Goal: Complete application form

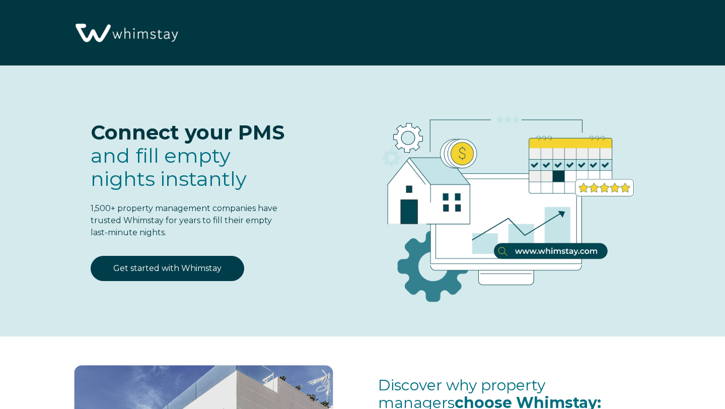
select select "US"
select select "Standard"
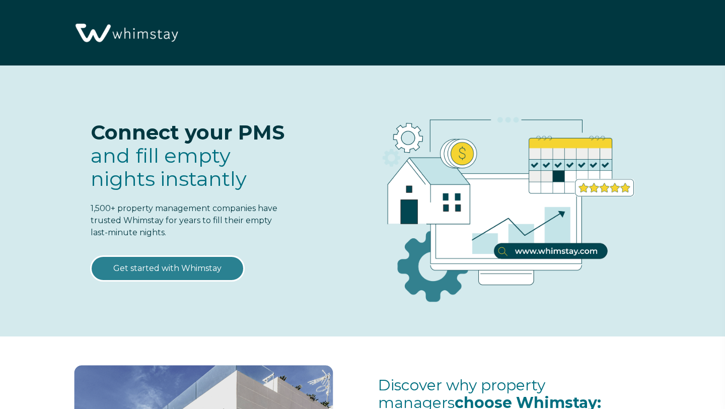
click at [196, 263] on link "Get started with Whimstay" at bounding box center [168, 268] width 154 height 25
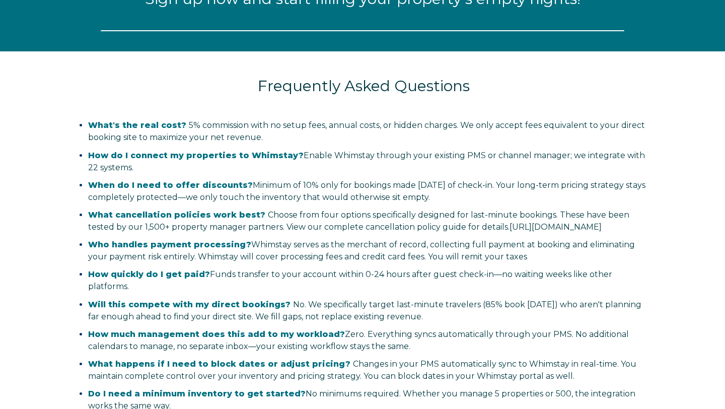
select select "US"
select select "Standard"
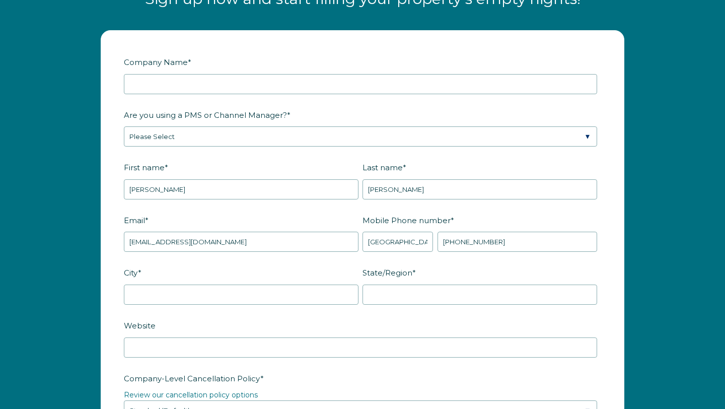
scroll to position [1228, 0]
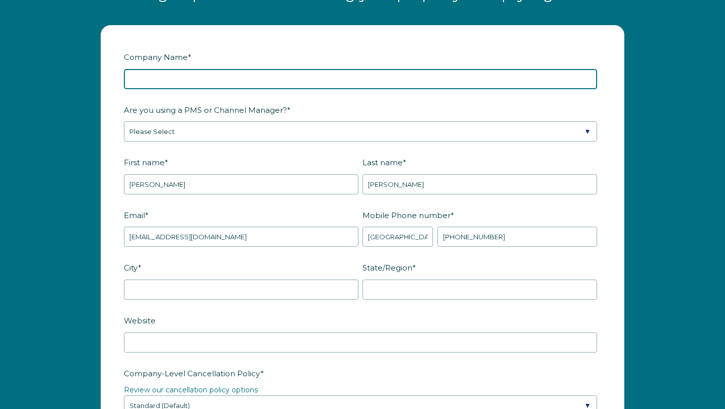
click at [238, 85] on input "Company Name *" at bounding box center [360, 79] width 473 height 20
type input "[PERSON_NAME] Leisure LLC"
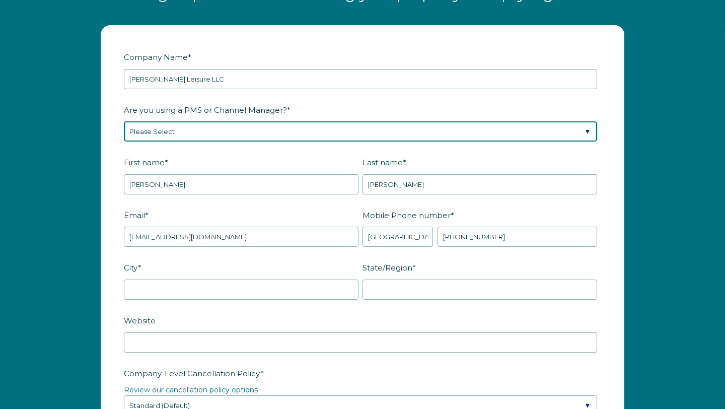
click at [215, 137] on select "Please Select Barefoot BookingPal Boost Brightside CiiRUS Escapia Guesty Hostaw…" at bounding box center [360, 131] width 473 height 20
select select "Lodgify"
click at [124, 130] on select "Please Select Barefoot BookingPal Boost Brightside CiiRUS Escapia Guesty Hostaw…" at bounding box center [360, 131] width 473 height 20
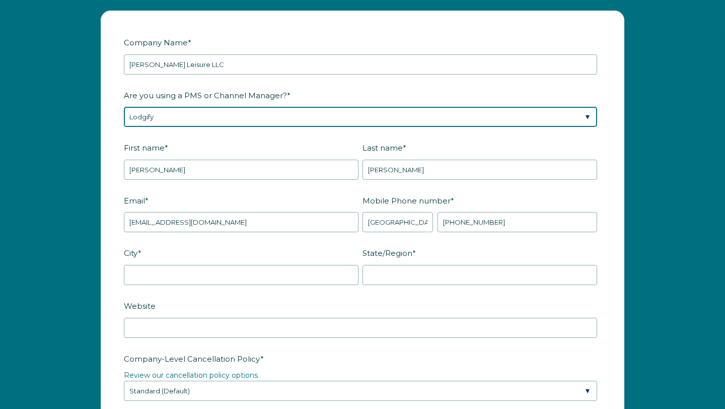
scroll to position [1247, 0]
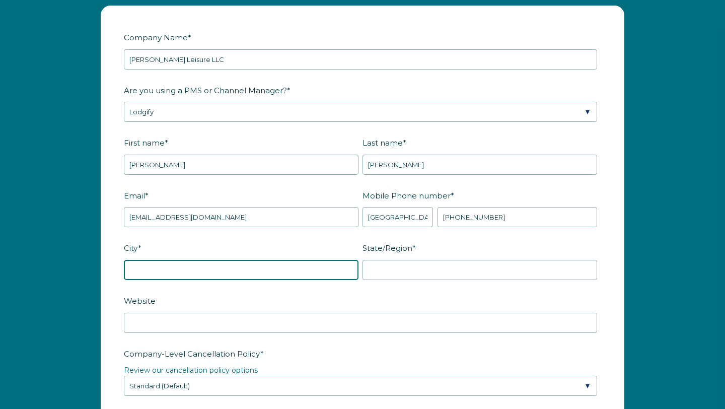
click at [172, 271] on input "City *" at bounding box center [241, 270] width 235 height 20
type input "SAN [PERSON_NAME]"
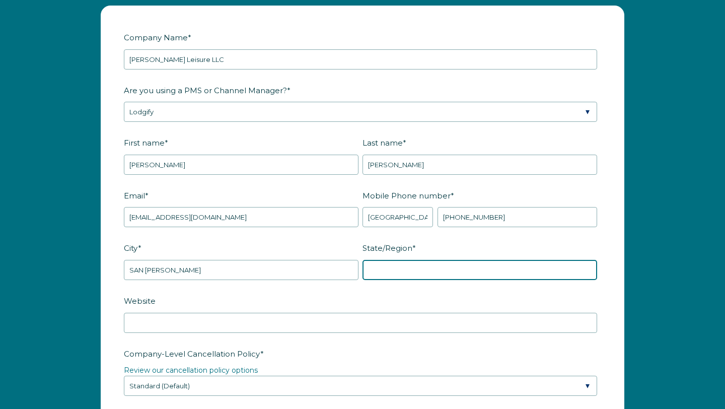
type input "PR"
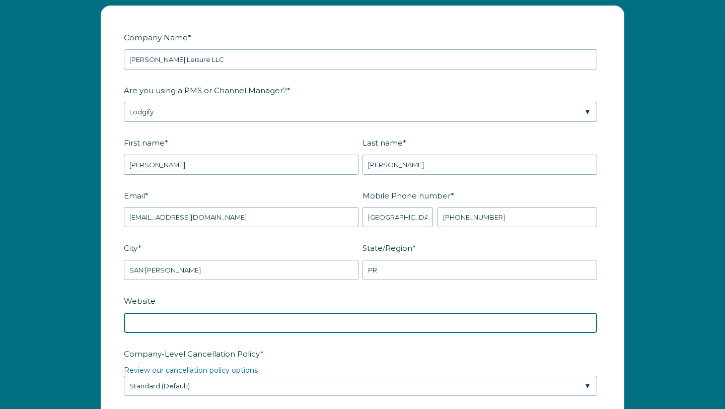
click at [203, 325] on input "Website" at bounding box center [360, 323] width 473 height 20
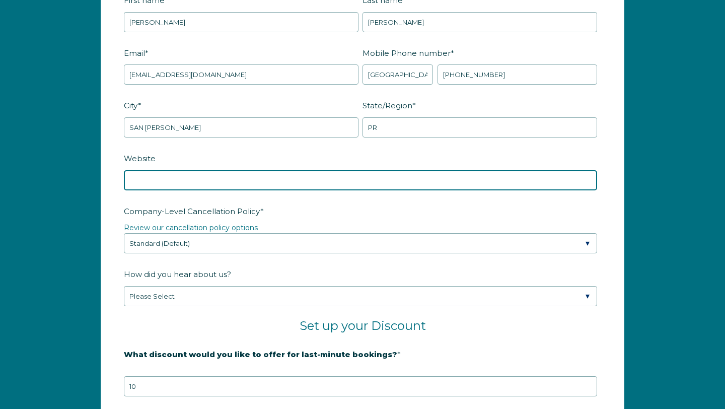
scroll to position [1409, 0]
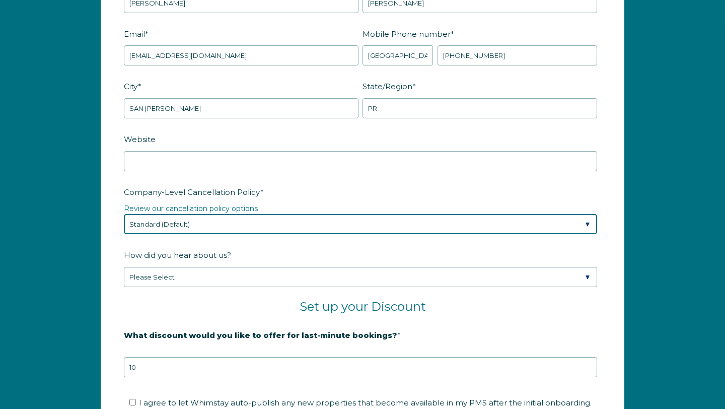
click at [174, 234] on select "Please Select Partial Standard (Default) Moderate Strict" at bounding box center [360, 224] width 473 height 20
click at [173, 234] on select "Please Select Partial Standard (Default) Moderate Strict" at bounding box center [360, 224] width 473 height 20
click at [124, 223] on select "Please Select Partial Standard (Default) Moderate Strict" at bounding box center [360, 224] width 473 height 20
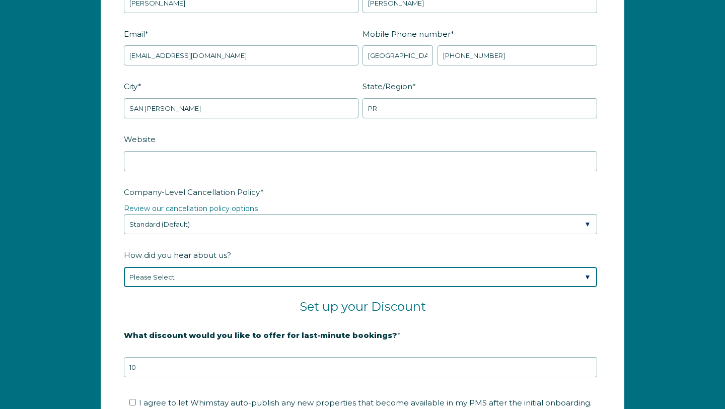
click at [179, 287] on select "Please Select Found Whimstay through a Google search Spoke to a Whimstay salesp…" at bounding box center [360, 277] width 473 height 20
select select "Google Search"
click at [124, 276] on select "Please Select Found Whimstay through a Google search Spoke to a Whimstay salesp…" at bounding box center [360, 277] width 473 height 20
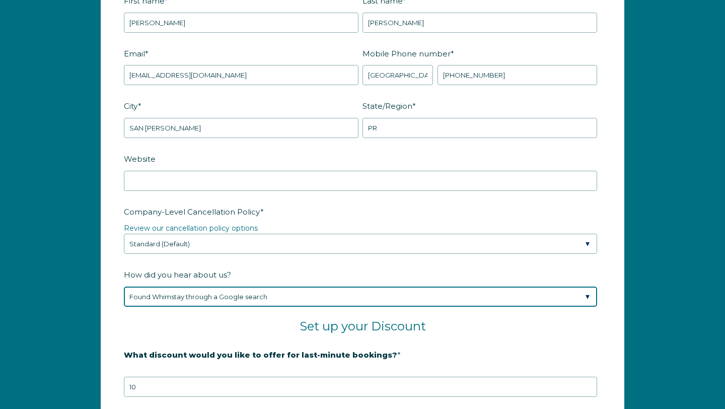
scroll to position [1386, 0]
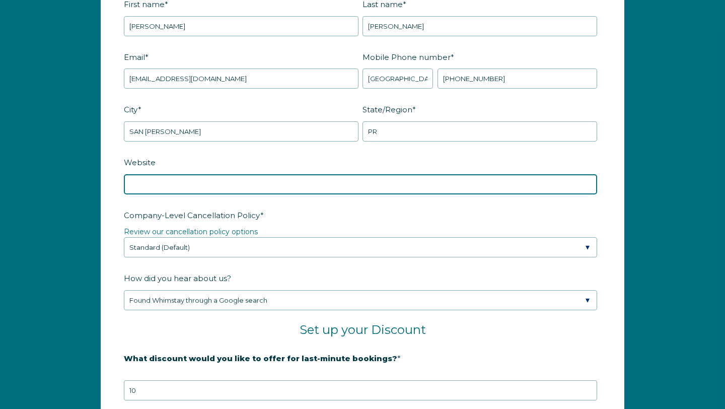
click at [205, 194] on input "Website" at bounding box center [360, 184] width 473 height 20
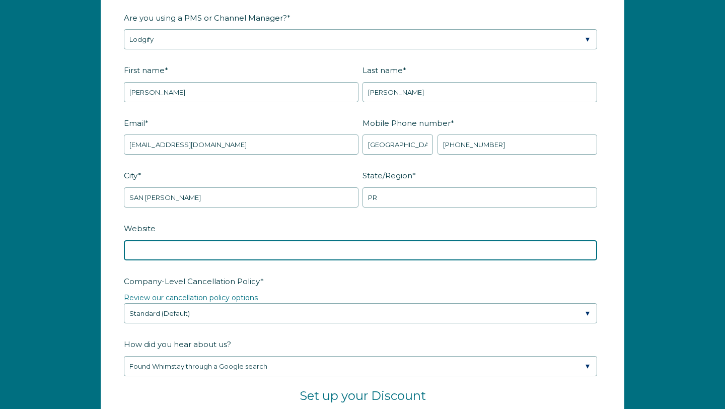
scroll to position [1272, 0]
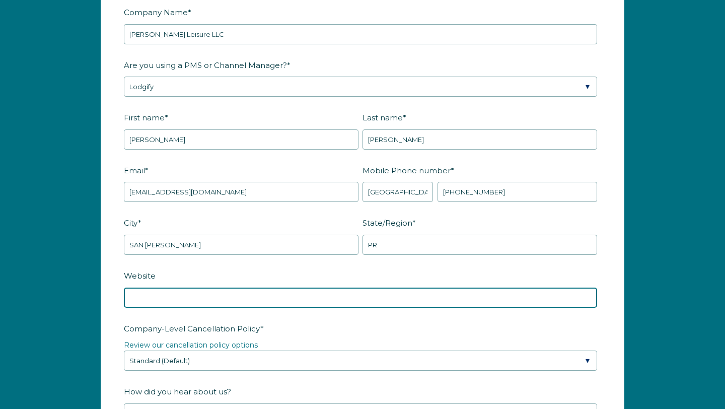
paste input "sfABWLh82b1Qkv77qBtUsI1LvpZIm2WTncgvnOtn7iaVMOOwvSjwFzcHz1mu/fFH"
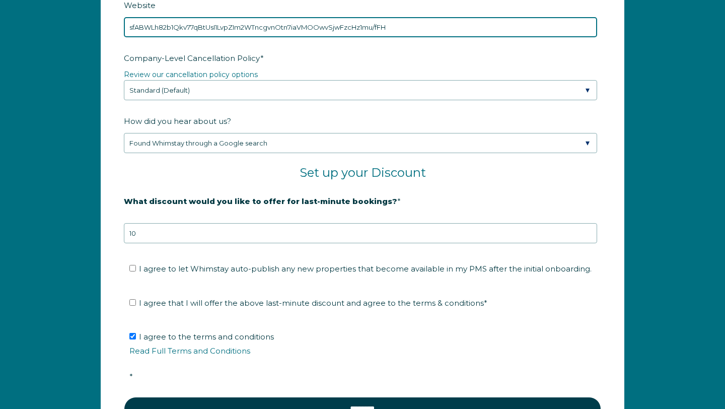
scroll to position [1559, 0]
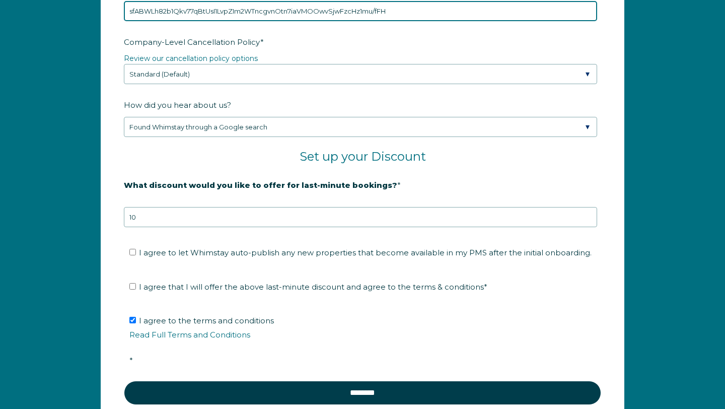
type input "sfABWLh82b1Qkv77qBtUsI1LvpZIm2WTncgvnOtn7iaVMOOwvSjwFzcHz1mu/fFH"
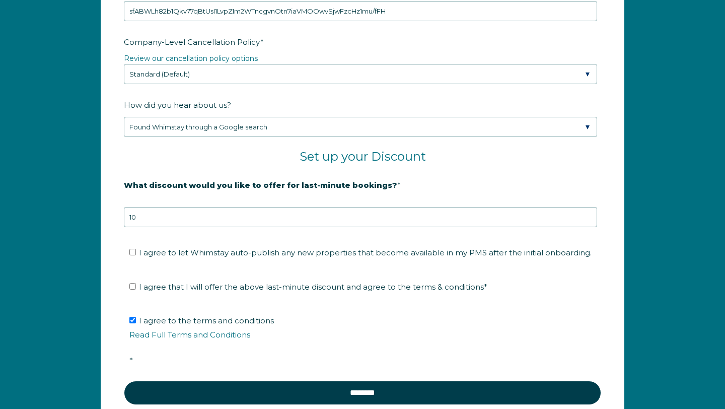
click at [137, 273] on fieldset "I agree to let Whimstay auto-publish any new properties that become available i…" at bounding box center [362, 256] width 477 height 34
click at [132, 255] on input "I agree to let Whimstay auto-publish any new properties that become available i…" at bounding box center [132, 252] width 7 height 7
checkbox input "true"
click at [133, 290] on input "I agree that I will offer the above last-minute discount and agree to the terms…" at bounding box center [132, 286] width 7 height 7
checkbox input "true"
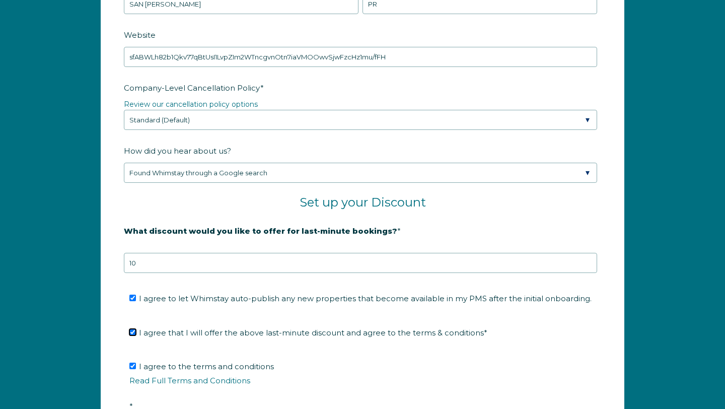
scroll to position [1639, 0]
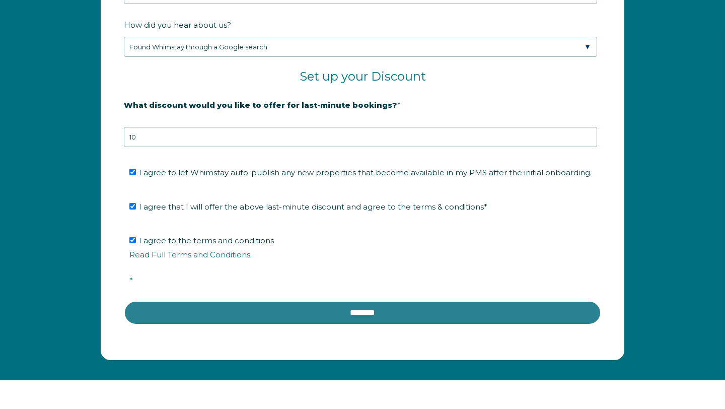
click at [178, 311] on input "********" at bounding box center [362, 313] width 477 height 24
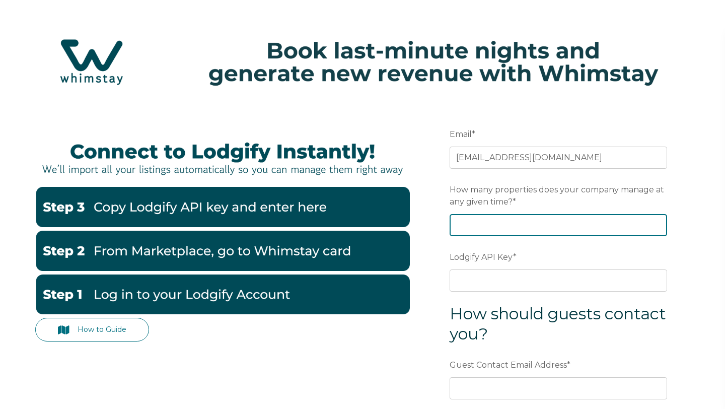
click at [470, 232] on input "How many properties does your company manage at any given time? *" at bounding box center [559, 225] width 218 height 22
type input "2"
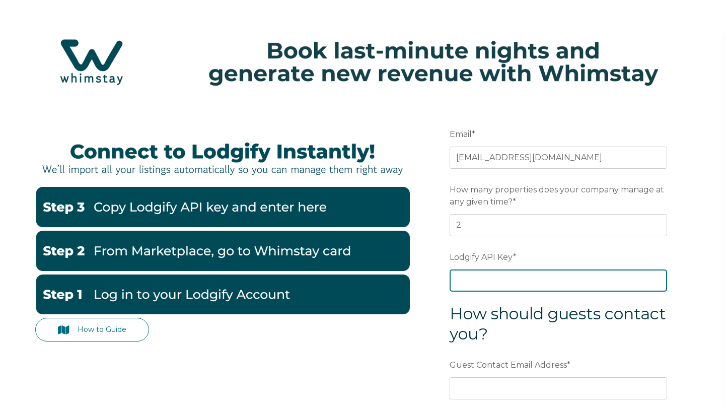
click at [484, 289] on input "Lodgify API Key *" at bounding box center [559, 280] width 218 height 22
paste input "sfABWLh82b1Qkv77qBtUsI1LvpZIm2WTncgvnOtn7iaVMOOwvSjwFzcHz1mu/fFH"
type input "sfABWLh82b1Qkv77qBtUsI1LvpZIm2WTncgvnOtn7iaVMOOwvSjwFzcHz1mu/fFH"
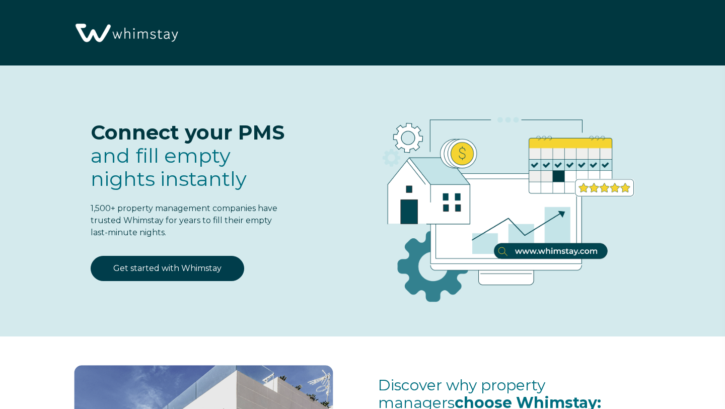
select select "US"
select select "Standard"
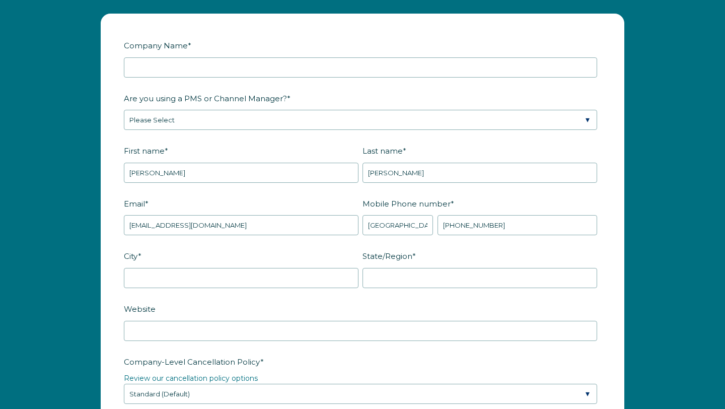
scroll to position [1228, 0]
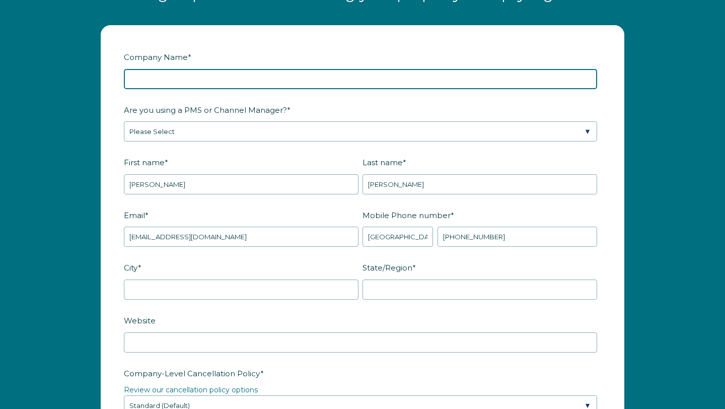
click at [200, 89] on input "Company Name *" at bounding box center [360, 79] width 473 height 20
type input "[PERSON_NAME] Leisure LLC"
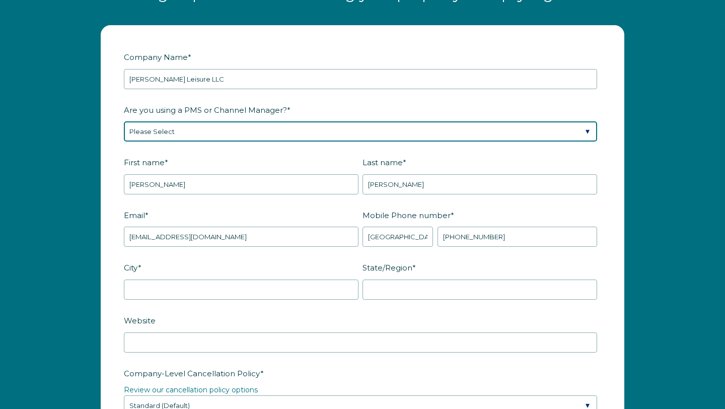
click at [205, 137] on select "Please Select Barefoot BookingPal Boost Brightside CiiRUS Escapia Guesty Hostaw…" at bounding box center [360, 131] width 473 height 20
select select "Lodgify"
click at [124, 131] on select "Please Select Barefoot BookingPal Boost Brightside CiiRUS Escapia Guesty Hostaw…" at bounding box center [360, 131] width 473 height 20
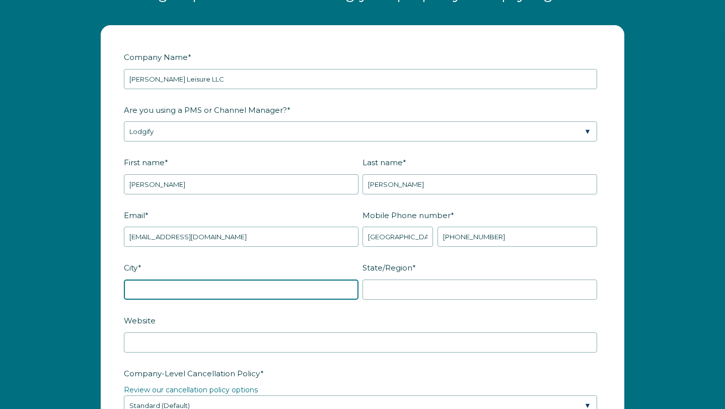
click at [234, 300] on input "City *" at bounding box center [241, 289] width 235 height 20
type input "SAN [PERSON_NAME]"
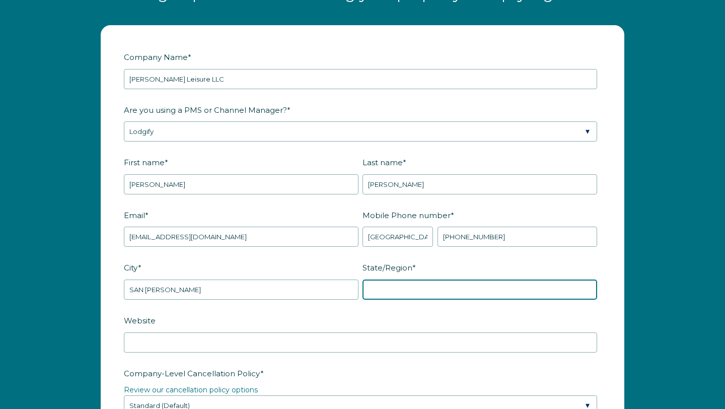
type input "PR"
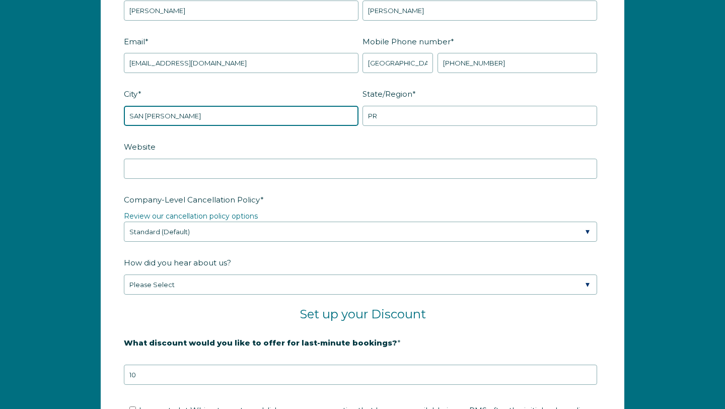
scroll to position [1424, 0]
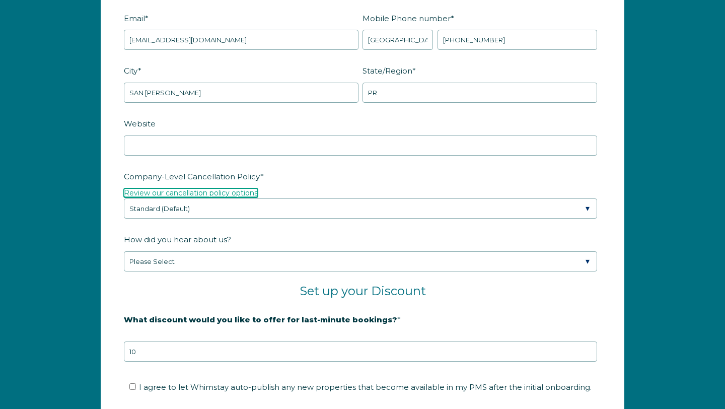
click at [235, 197] on link "Review our cancellation policy options" at bounding box center [191, 192] width 134 height 9
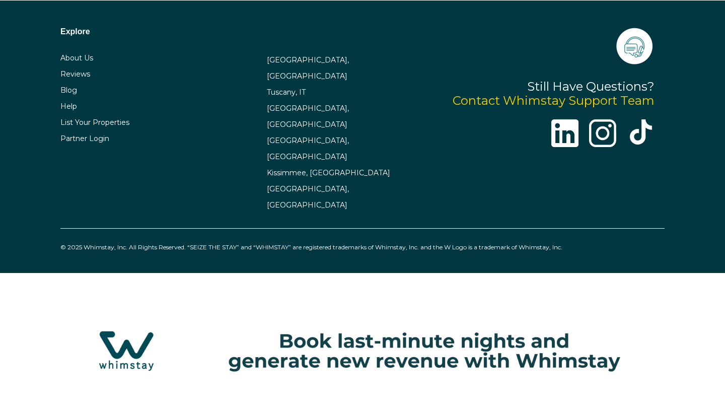
select select "US"
select select "Standard"
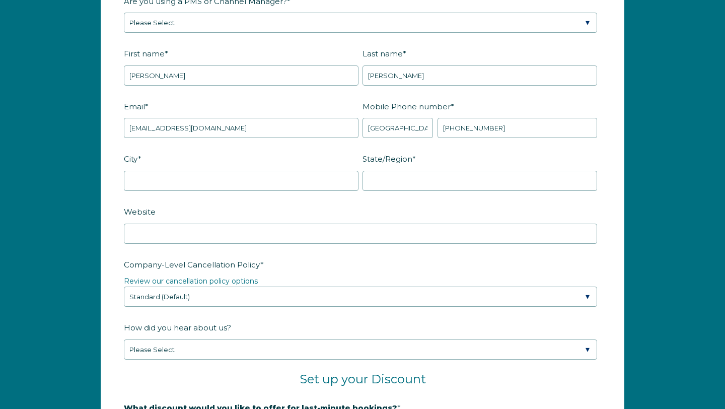
scroll to position [1321, 0]
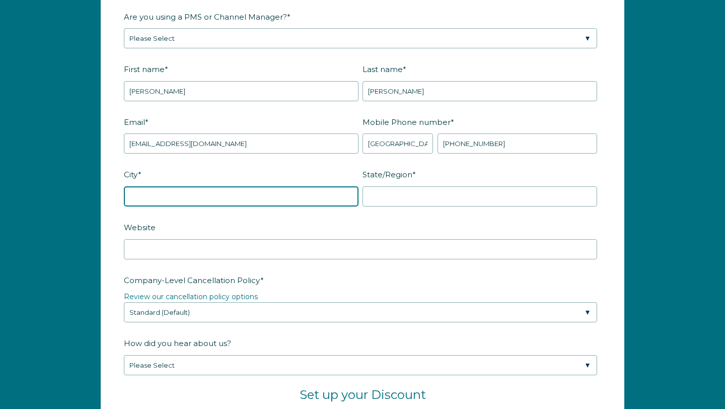
click at [158, 202] on input "City *" at bounding box center [241, 196] width 235 height 20
type input "SAN JUAN"
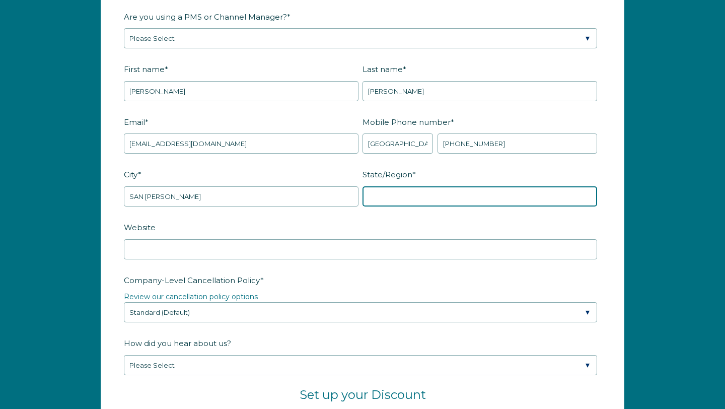
type input "PR"
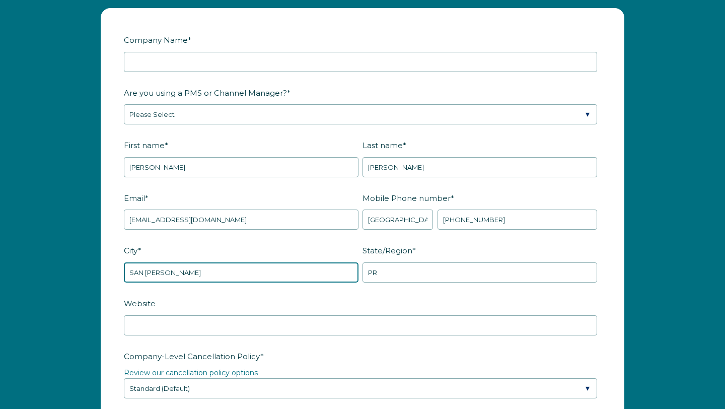
scroll to position [1240, 0]
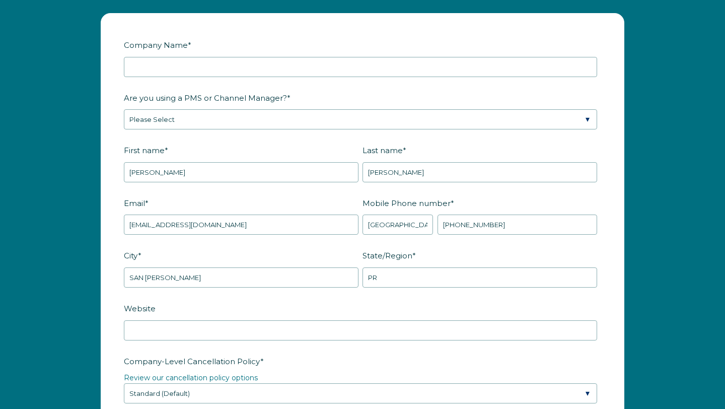
click at [191, 64] on div "Company Name *" at bounding box center [362, 56] width 477 height 41
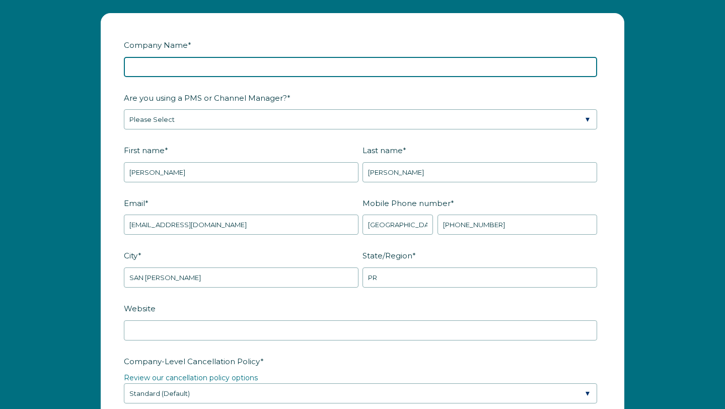
click at [190, 75] on input "Company Name *" at bounding box center [360, 67] width 473 height 20
type input "Luna Leisure LLC"
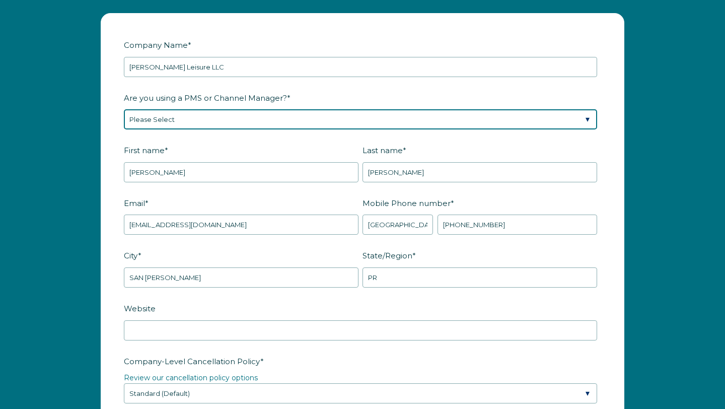
click at [207, 124] on select "Please Select Barefoot BookingPal Boost Brightside CiiRUS Escapia Guesty Hostaw…" at bounding box center [360, 119] width 473 height 20
select select "Lodgify"
click at [124, 118] on select "Please Select Barefoot BookingPal Boost Brightside CiiRUS Escapia Guesty Hostaw…" at bounding box center [360, 119] width 473 height 20
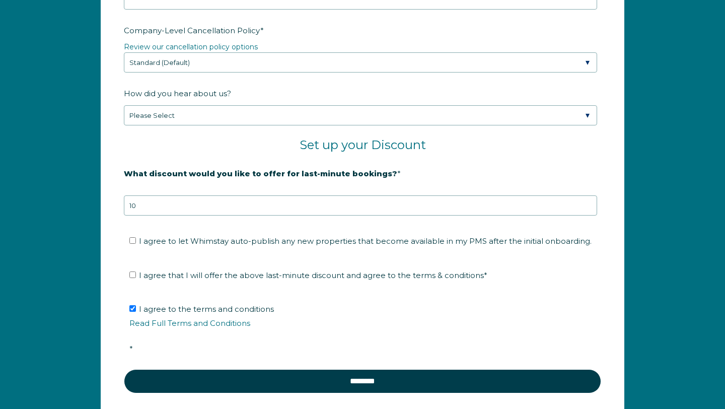
scroll to position [1577, 0]
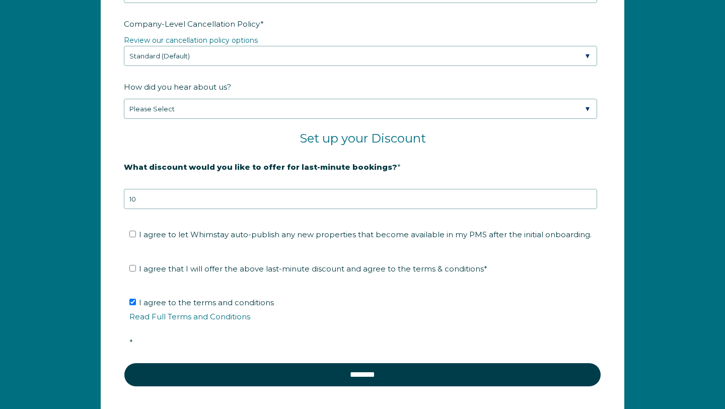
click at [137, 255] on fieldset "I agree to let Whimstay auto-publish any new properties that become available i…" at bounding box center [362, 238] width 477 height 34
click at [136, 239] on label "I agree to let Whimstay auto-publish any new properties that become available i…" at bounding box center [360, 235] width 462 height 10
click at [136, 237] on input "I agree to let Whimstay auto-publish any new properties that become available i…" at bounding box center [132, 234] width 7 height 7
checkbox input "true"
click at [138, 269] on fieldset "I agree that I will offer the above last-minute discount and agree to the terms…" at bounding box center [362, 272] width 477 height 34
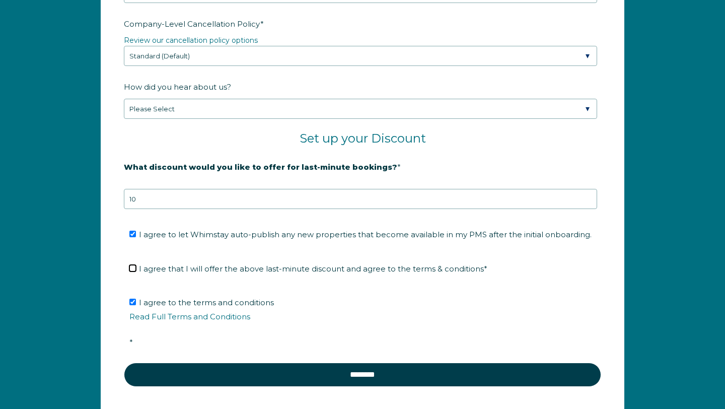
click at [135, 271] on input "I agree that I will offer the above last-minute discount and agree to the terms…" at bounding box center [132, 268] width 7 height 7
checkbox input "true"
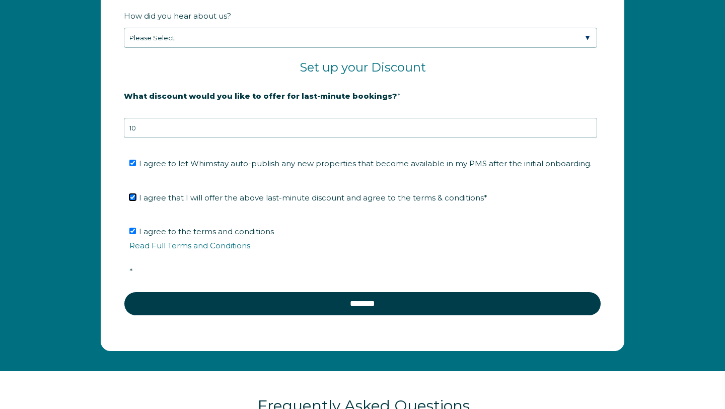
scroll to position [1793, 0]
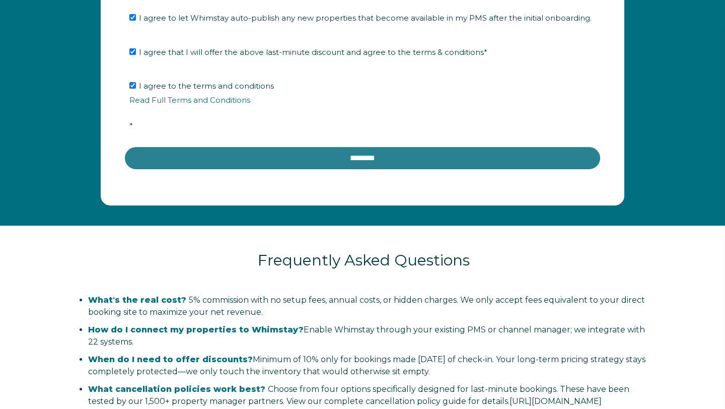
click at [278, 170] on input "********" at bounding box center [362, 158] width 477 height 24
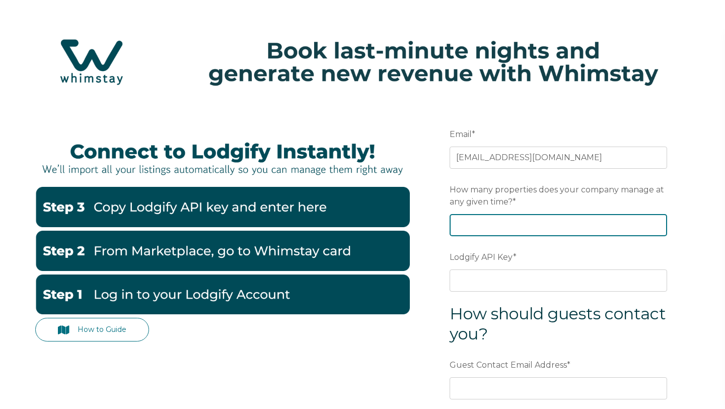
click at [512, 225] on input "How many properties does your company manage at any given time? *" at bounding box center [559, 225] width 218 height 22
type input "2"
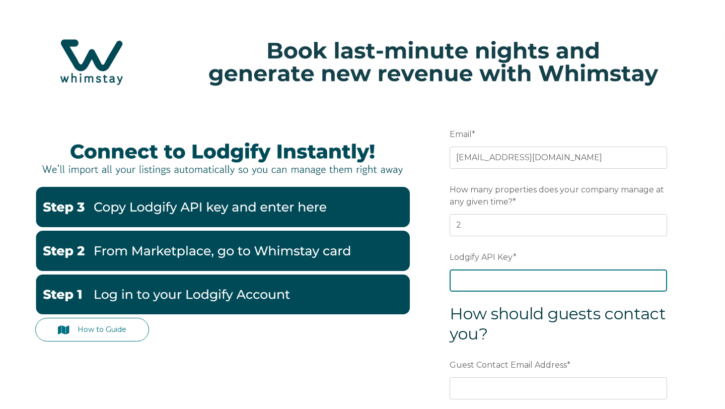
click at [471, 280] on input "Lodgify API Key *" at bounding box center [559, 280] width 218 height 22
paste input "sfABWLh82b1Qkv77qBtUsI1LvpZIm2WTncgvnOtn7iaVMOOwvSjwFzcHz1mu/fFH"
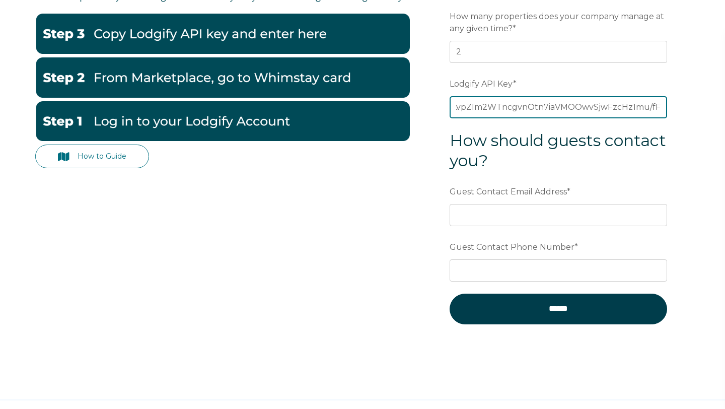
scroll to position [186, 0]
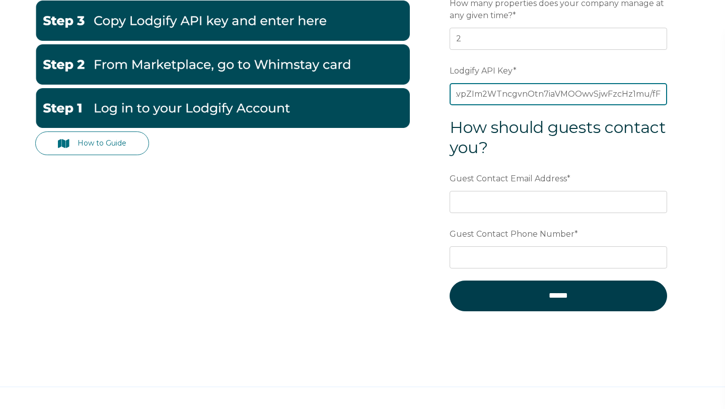
type input "sfABWLh82b1Qkv77qBtUsI1LvpZIm2WTncgvnOtn7iaVMOOwvSjwFzcHz1mu/fFH"
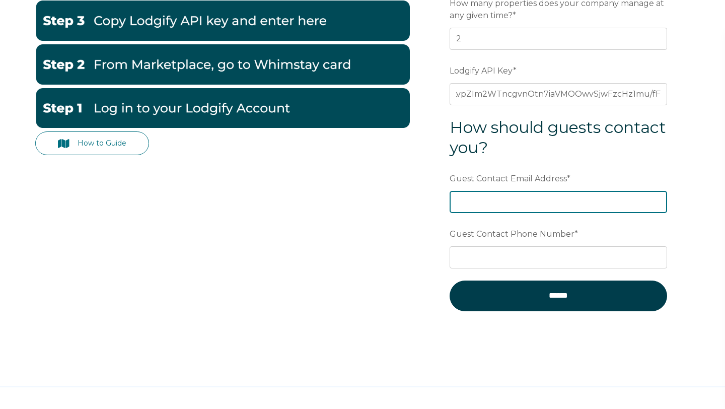
scroll to position [0, 0]
click at [491, 198] on input "Guest Contact Email Address *" at bounding box center [559, 202] width 218 height 22
type input "6"
type input "[EMAIL_ADDRESS][DOMAIN_NAME]"
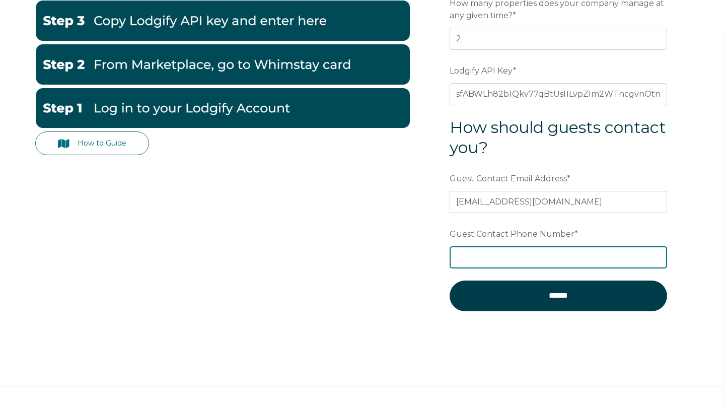
click at [506, 253] on input "Guest Contact Phone Number *" at bounding box center [559, 257] width 218 height 22
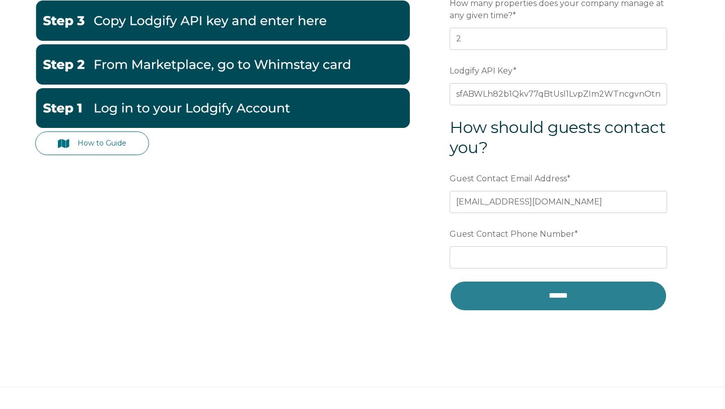
click at [500, 288] on form "Email * lunaleisure.mgmt@gmail.com Preferred language SDR How many properties d…" at bounding box center [558, 130] width 263 height 429
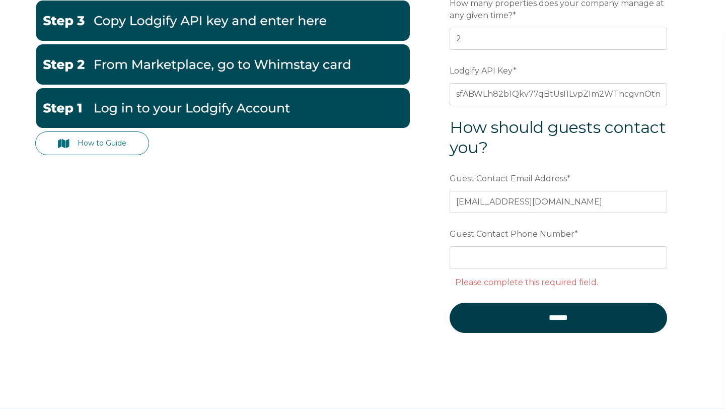
click at [484, 245] on div "Guest Contact Phone Number * Please complete this required field." at bounding box center [559, 257] width 218 height 65
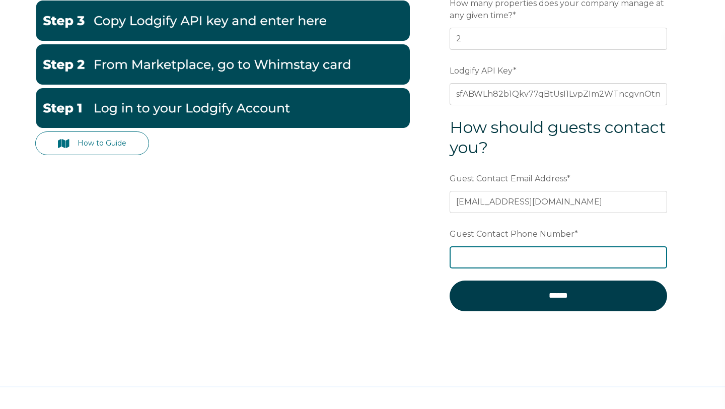
click at [486, 254] on input "Guest Contact Phone Number *" at bounding box center [559, 257] width 218 height 22
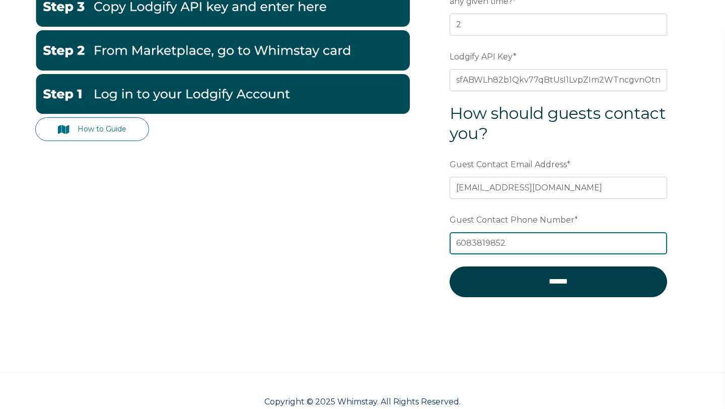
scroll to position [223, 0]
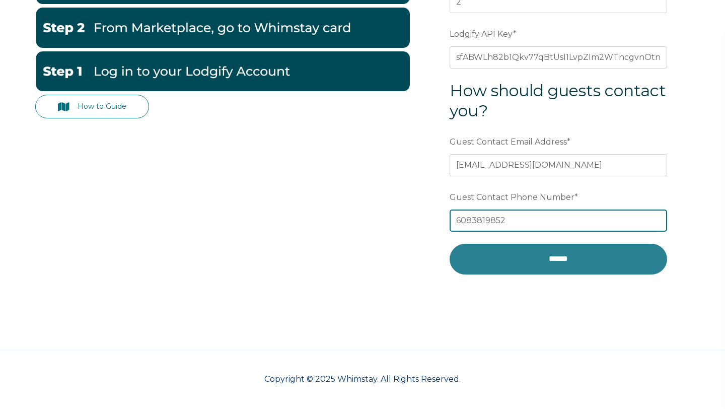
type input "6083819852"
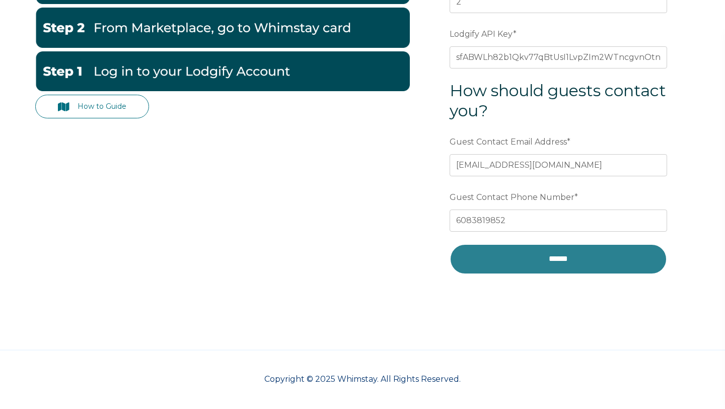
click at [510, 267] on input "******" at bounding box center [559, 259] width 218 height 30
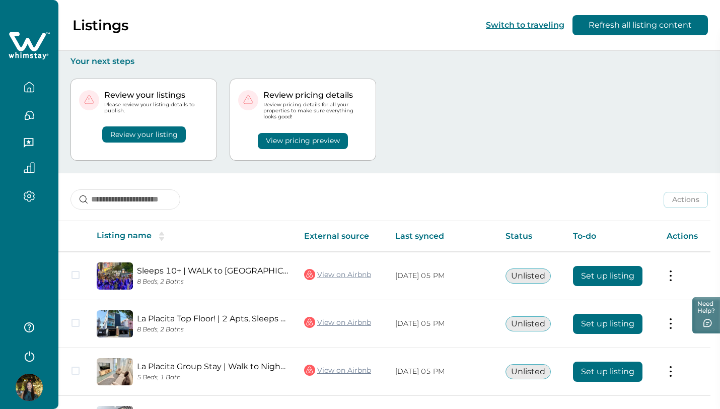
click at [28, 393] on img at bounding box center [29, 387] width 27 height 27
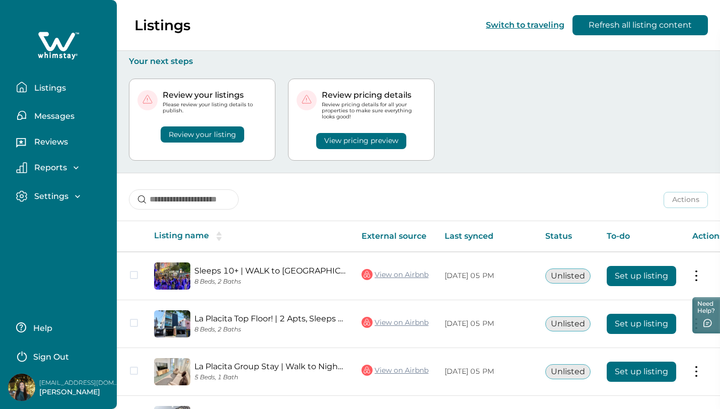
click at [49, 391] on p "[PERSON_NAME]" at bounding box center [79, 392] width 81 height 10
click at [12, 392] on img at bounding box center [21, 387] width 27 height 27
click at [76, 192] on icon "button" at bounding box center [78, 196] width 10 height 10
click at [72, 223] on button "Profile details" at bounding box center [69, 218] width 93 height 20
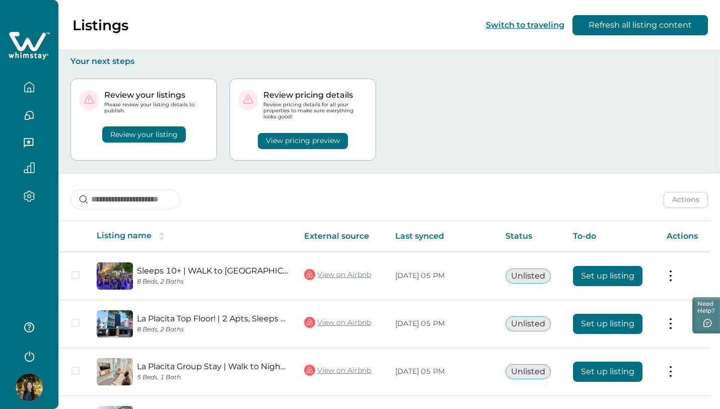
click at [30, 195] on icon "button" at bounding box center [29, 196] width 3 height 3
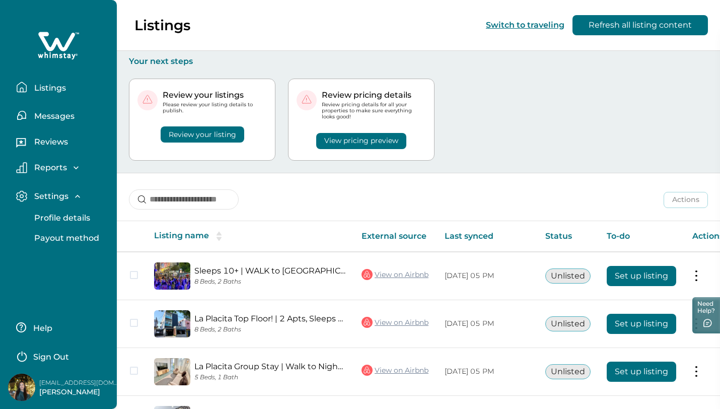
click at [67, 235] on p "Payout method" at bounding box center [65, 238] width 68 height 10
